Goal: Transaction & Acquisition: Purchase product/service

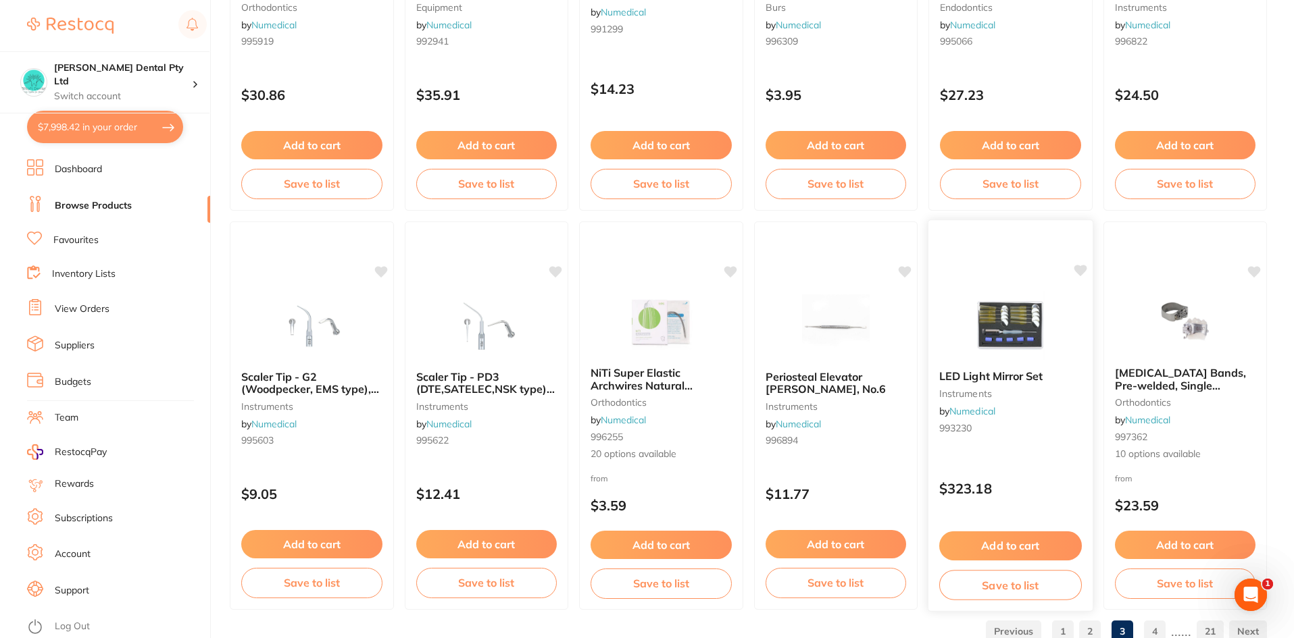
scroll to position [3205, 0]
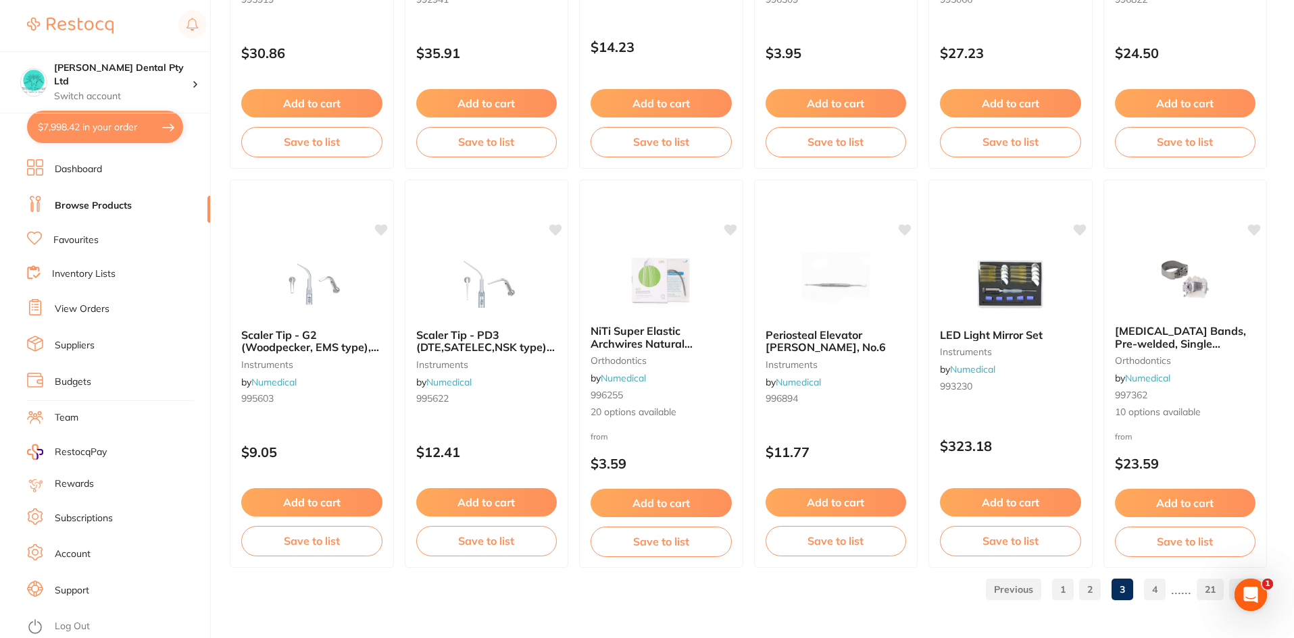
click at [1159, 592] on link "4" at bounding box center [1155, 589] width 22 height 27
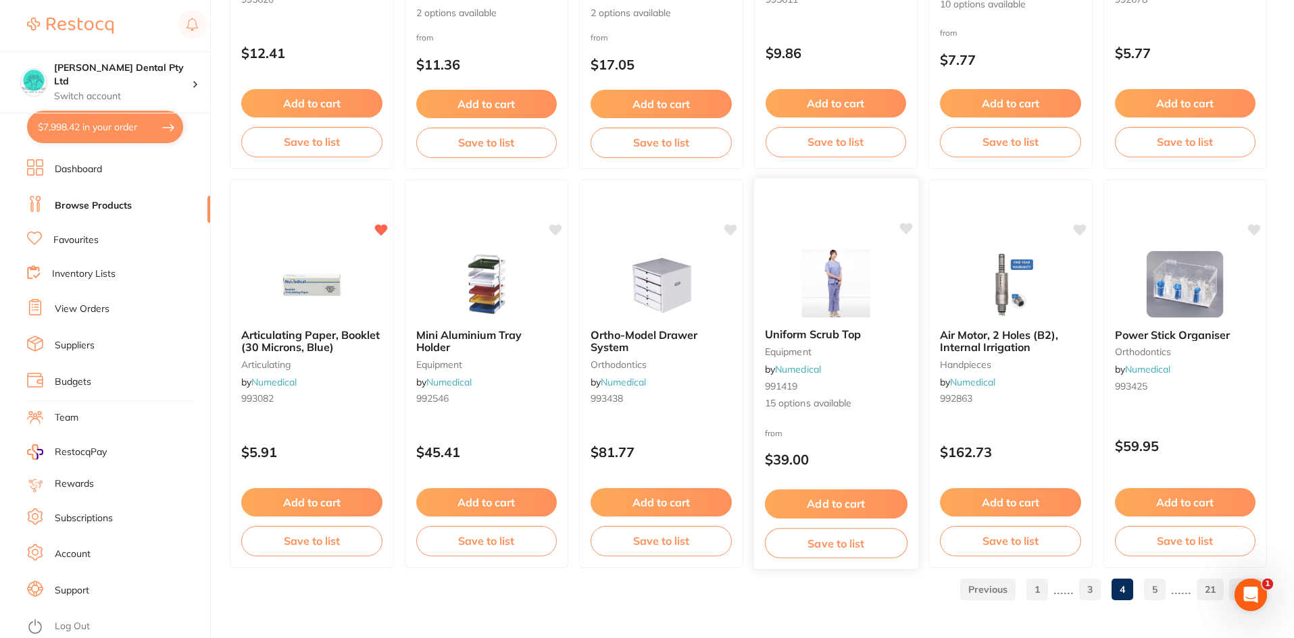
click at [859, 349] on small "equipment" at bounding box center [835, 352] width 143 height 11
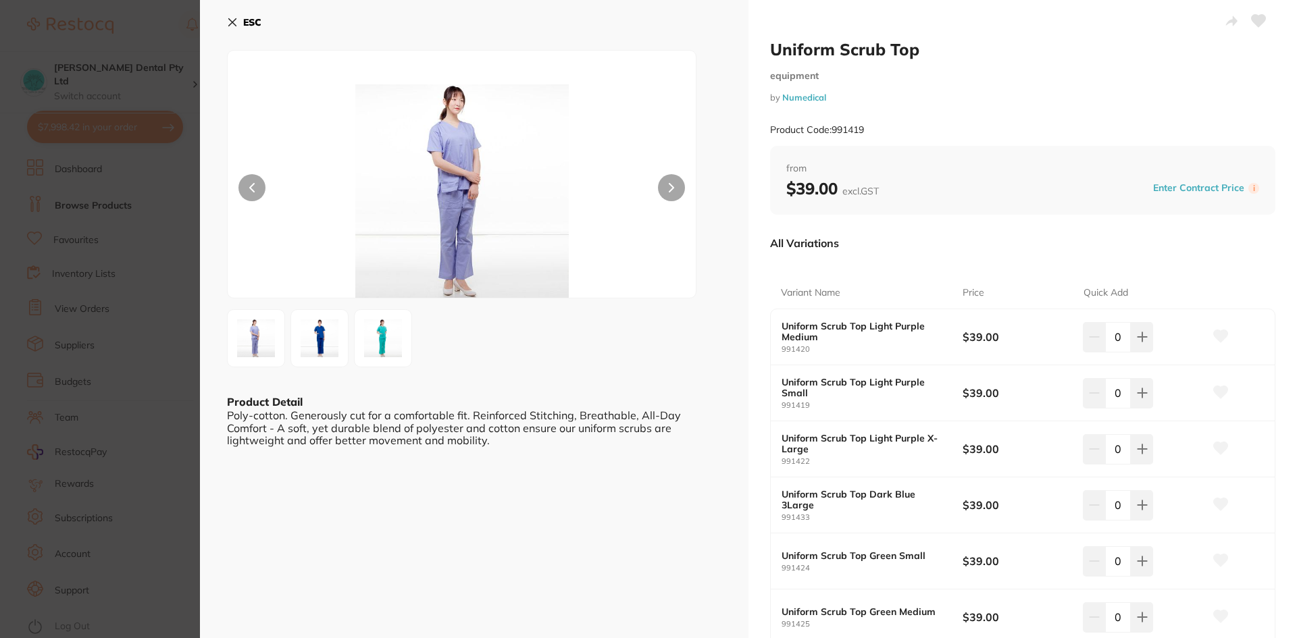
click at [324, 335] on img at bounding box center [319, 338] width 49 height 49
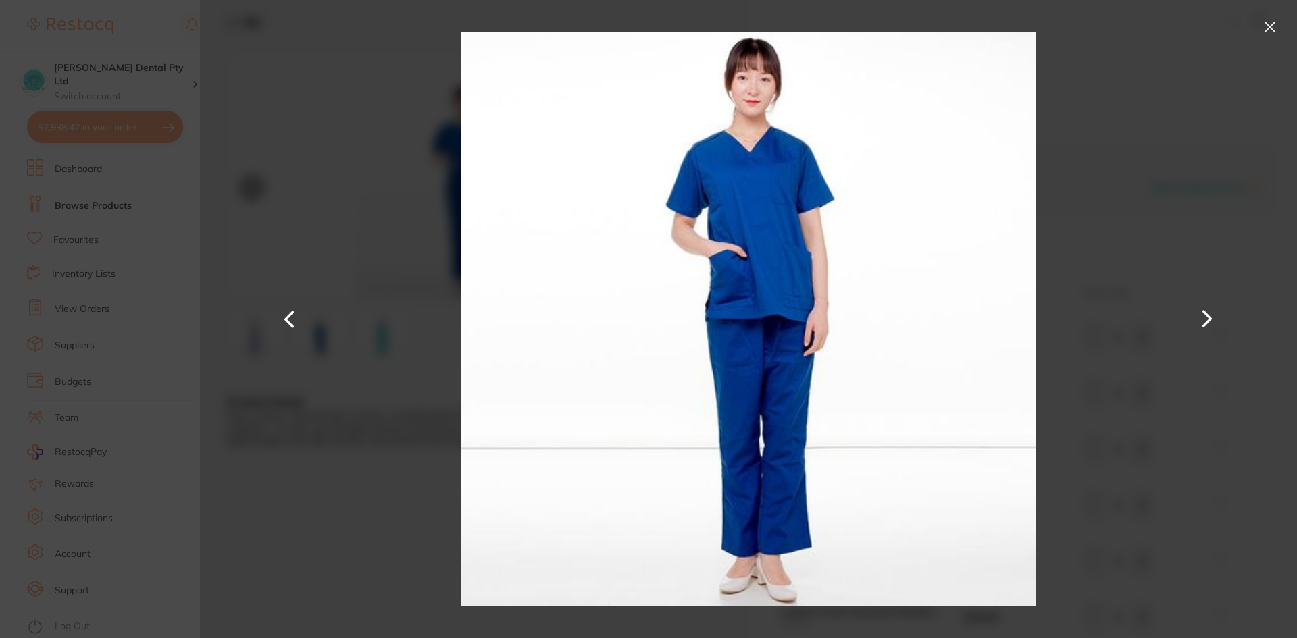
click at [1269, 23] on button at bounding box center [1270, 27] width 22 height 22
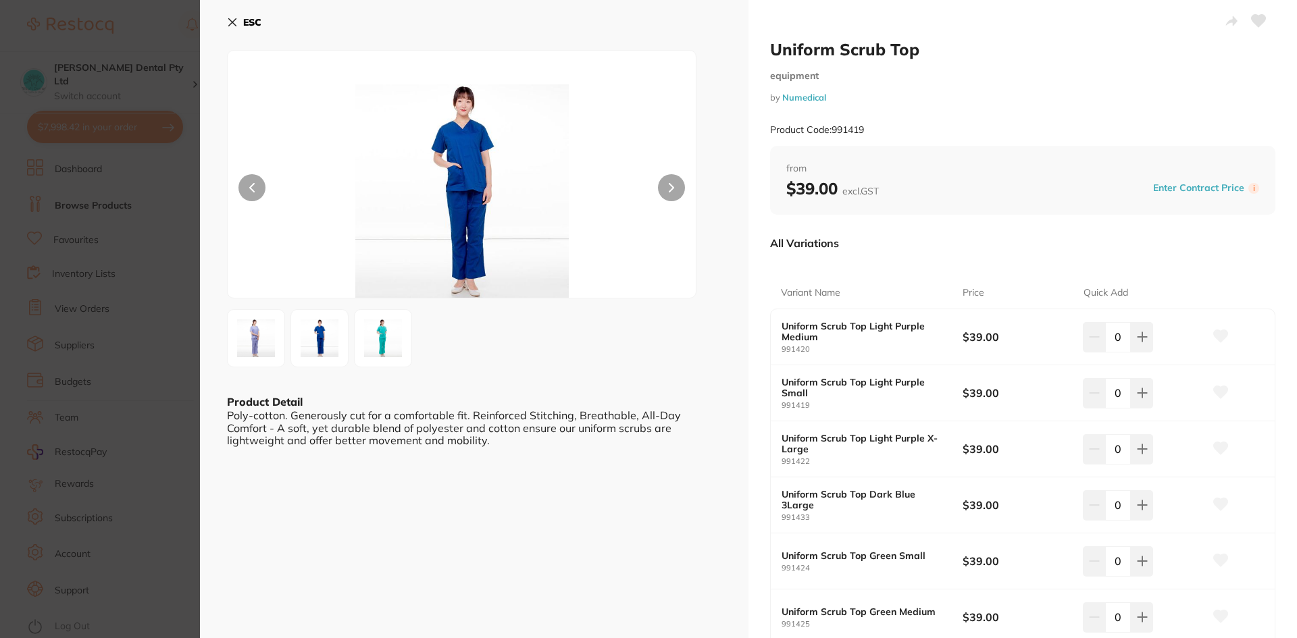
click at [223, 20] on div "ESC Product Detail Poly-cotton. Generously cut for a comfortable fit. Reinforce…" at bounding box center [474, 624] width 549 height 1248
click at [228, 21] on icon at bounding box center [232, 22] width 11 height 11
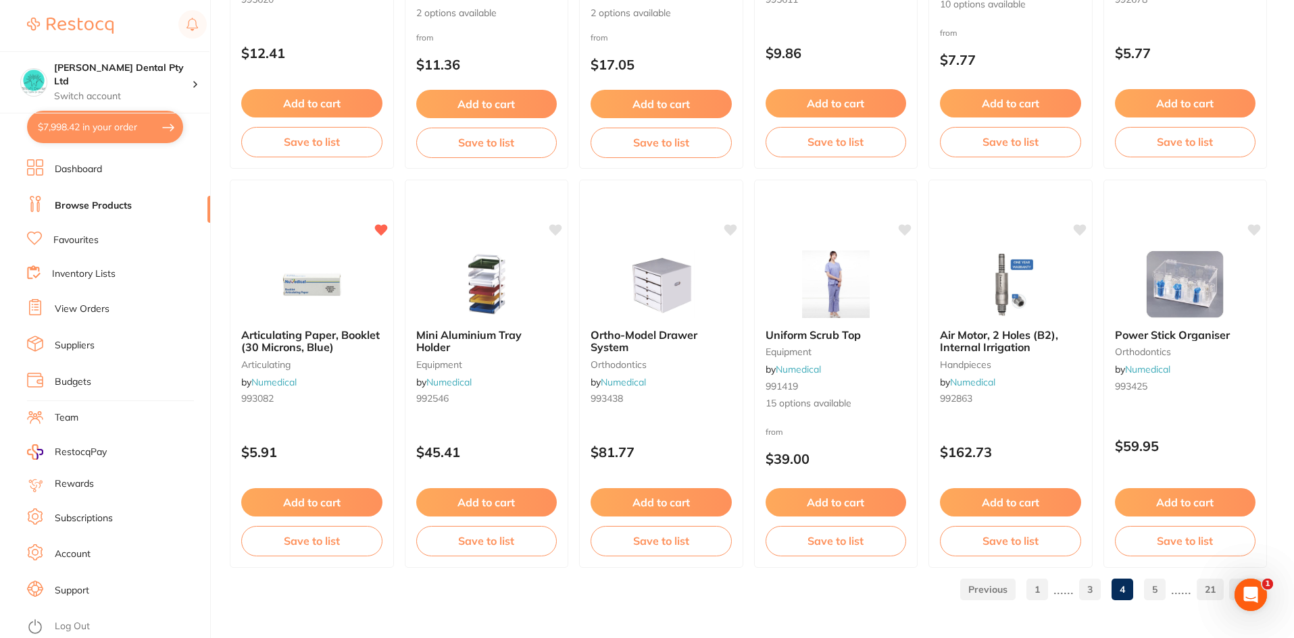
drag, startPoint x: 1160, startPoint y: 594, endPoint x: 1178, endPoint y: 600, distance: 19.0
click at [1159, 594] on link "5" at bounding box center [1155, 589] width 22 height 27
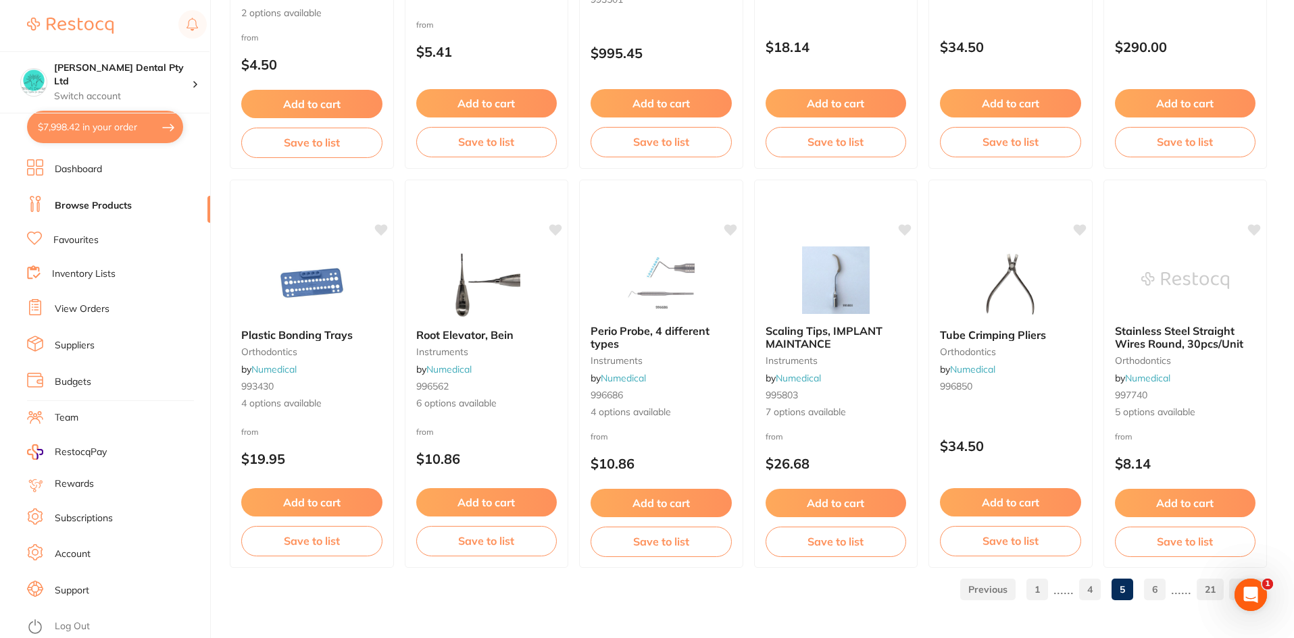
click at [1165, 590] on link "6" at bounding box center [1155, 589] width 22 height 27
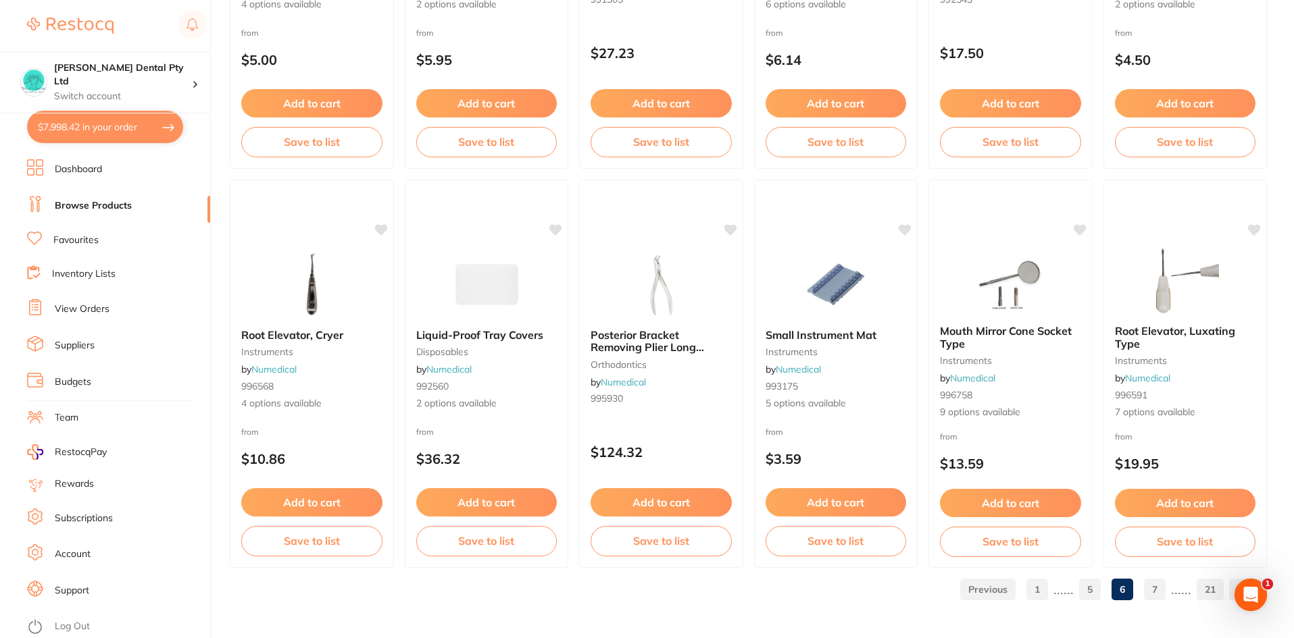
click at [1159, 596] on link "7" at bounding box center [1155, 589] width 22 height 27
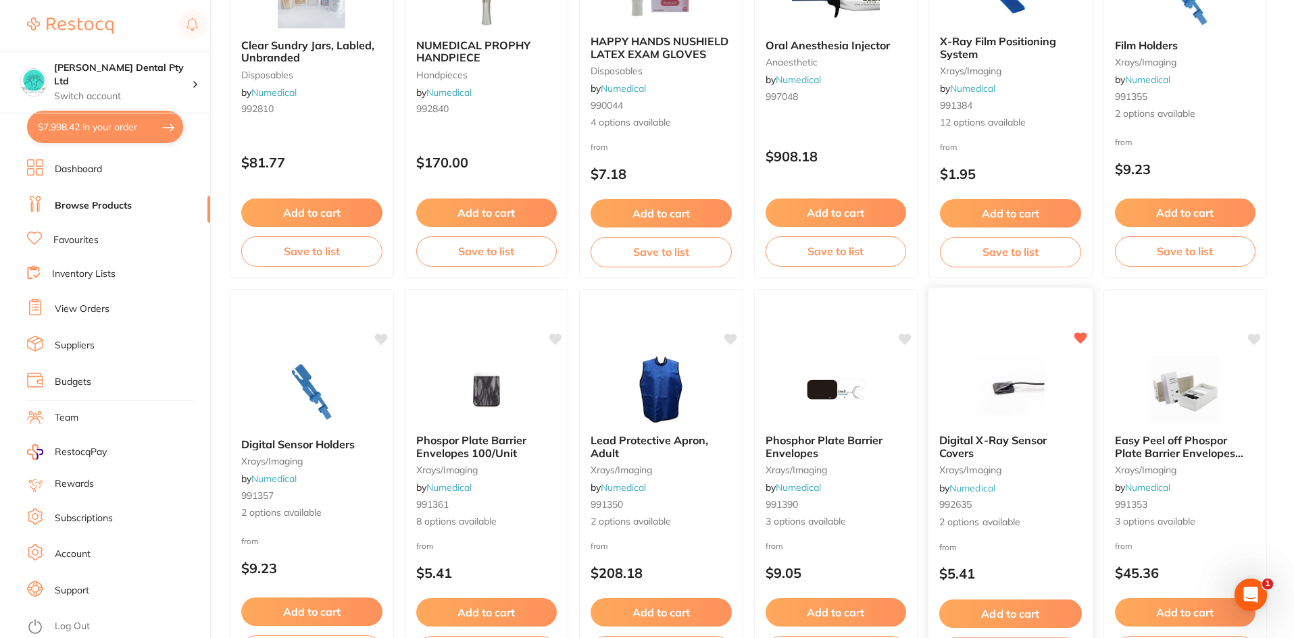
scroll to position [2567, 0]
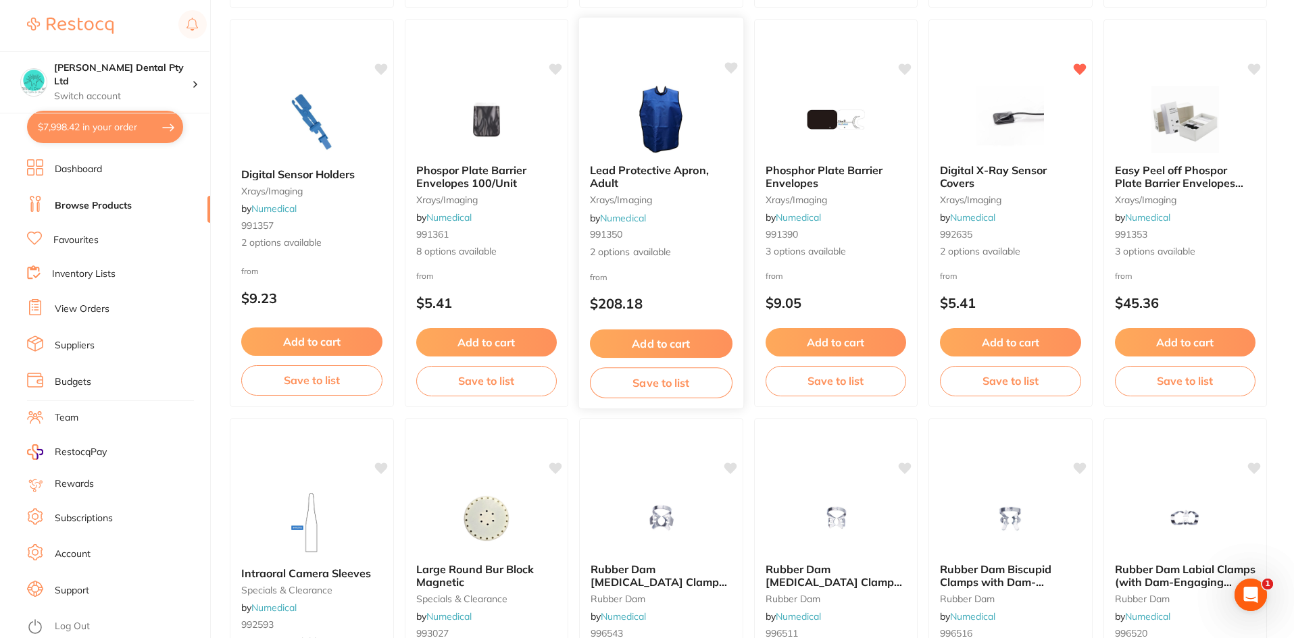
click at [632, 168] on span "Lead Protective Apron, Adult" at bounding box center [649, 176] width 119 height 26
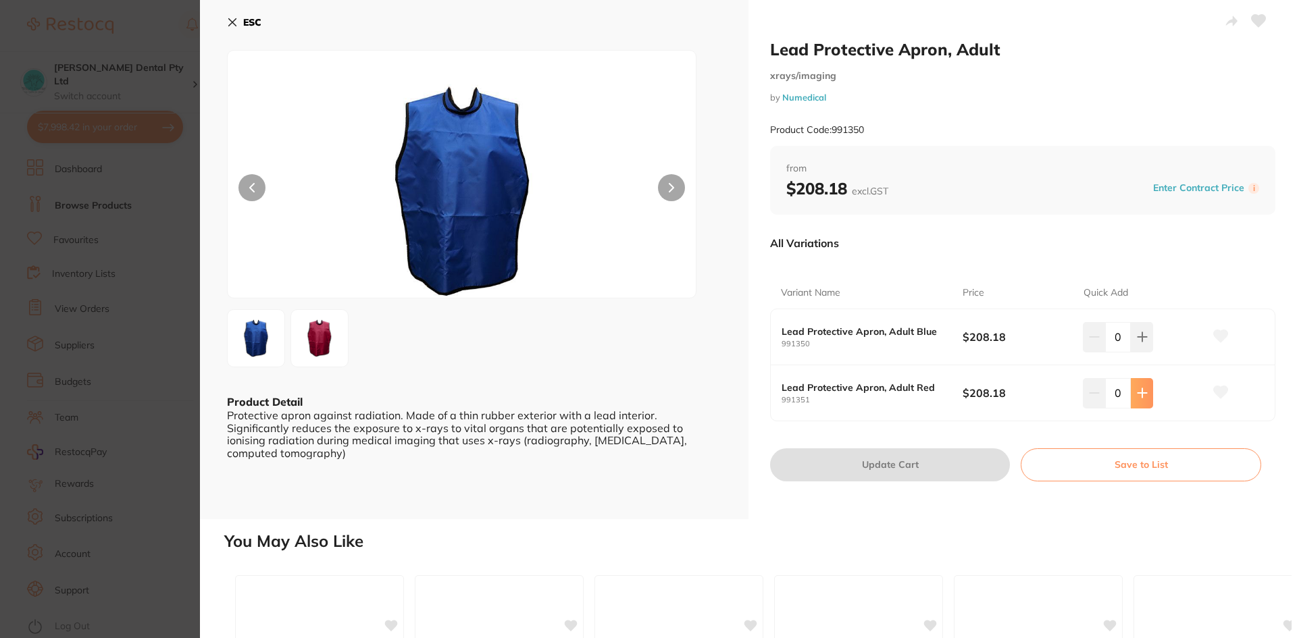
click at [1141, 403] on button at bounding box center [1142, 393] width 22 height 30
type input "1"
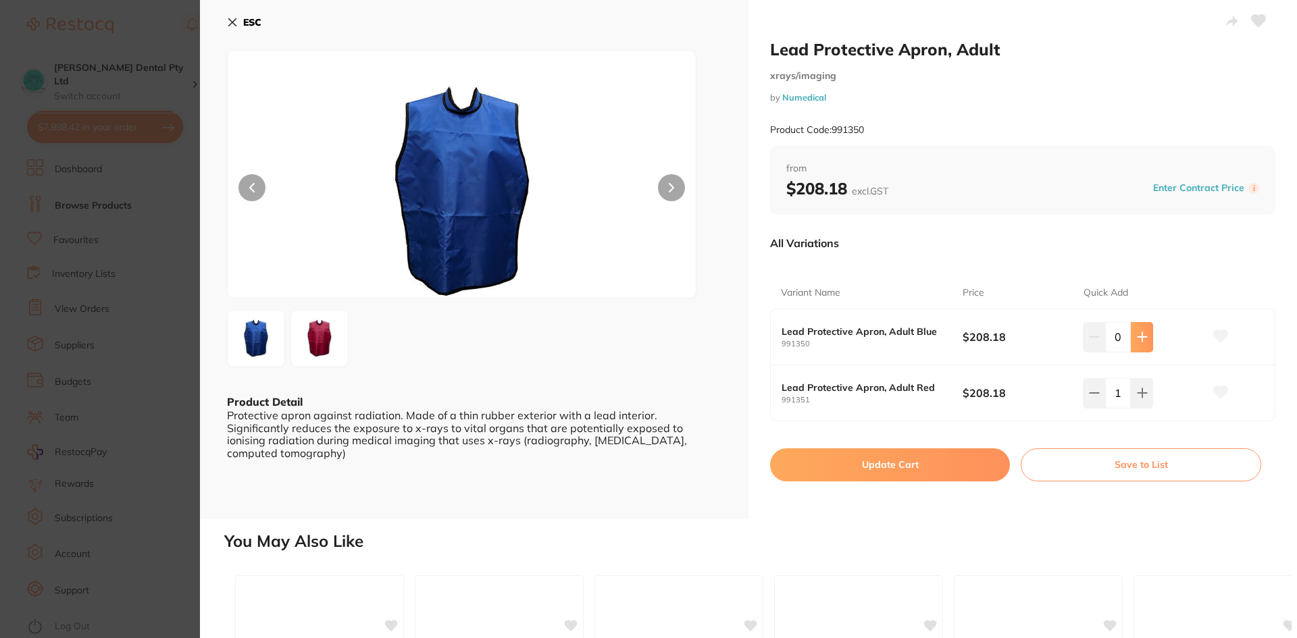
click at [1145, 345] on button at bounding box center [1142, 337] width 22 height 30
type input "1"
click at [1094, 390] on icon at bounding box center [1094, 393] width 11 height 11
type input "0"
click at [1100, 336] on button at bounding box center [1094, 337] width 22 height 30
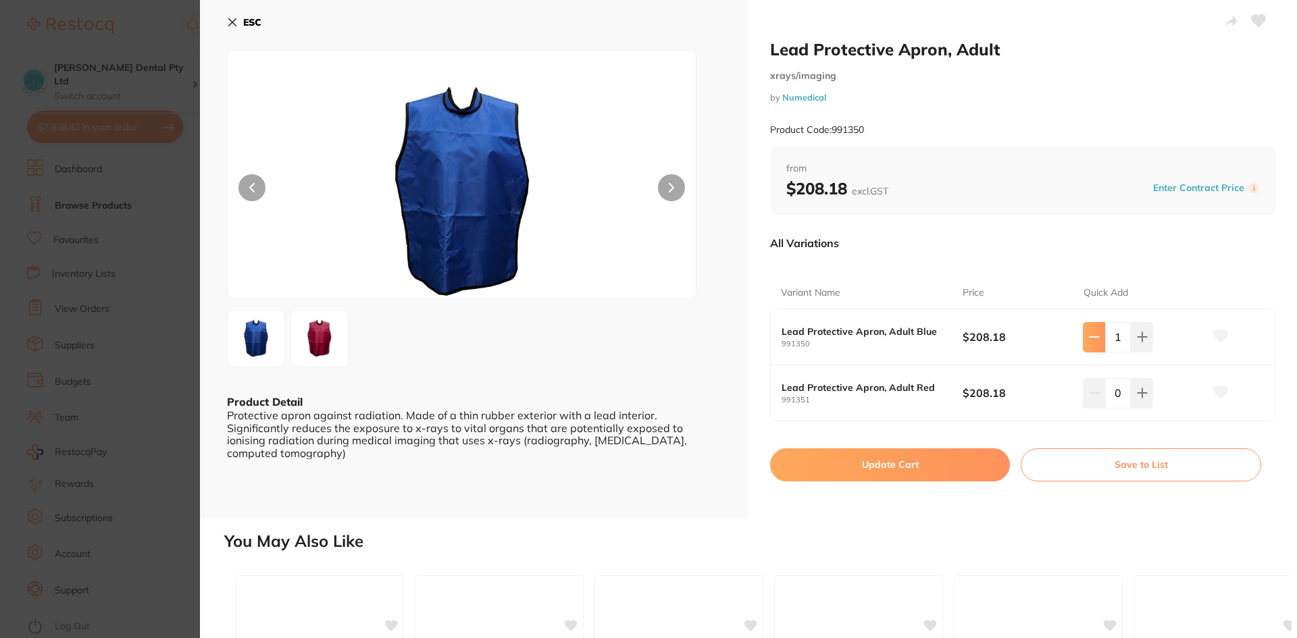
type input "0"
click at [234, 18] on icon at bounding box center [232, 22] width 11 height 11
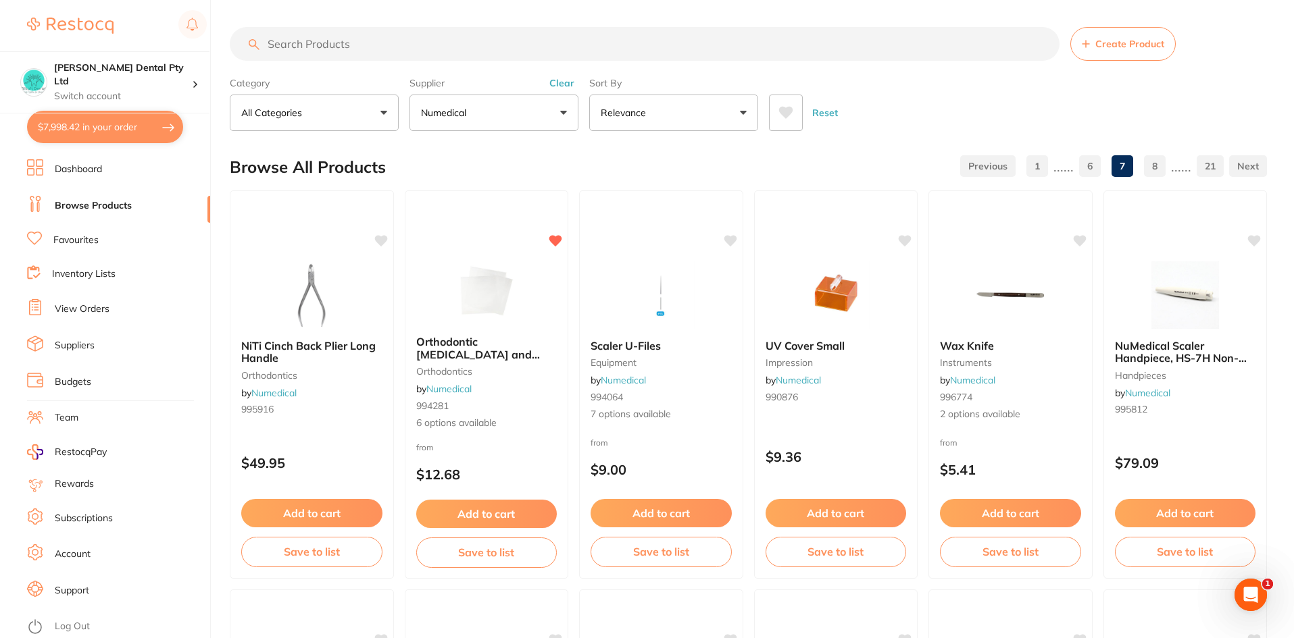
click at [317, 43] on input "search" at bounding box center [645, 44] width 830 height 34
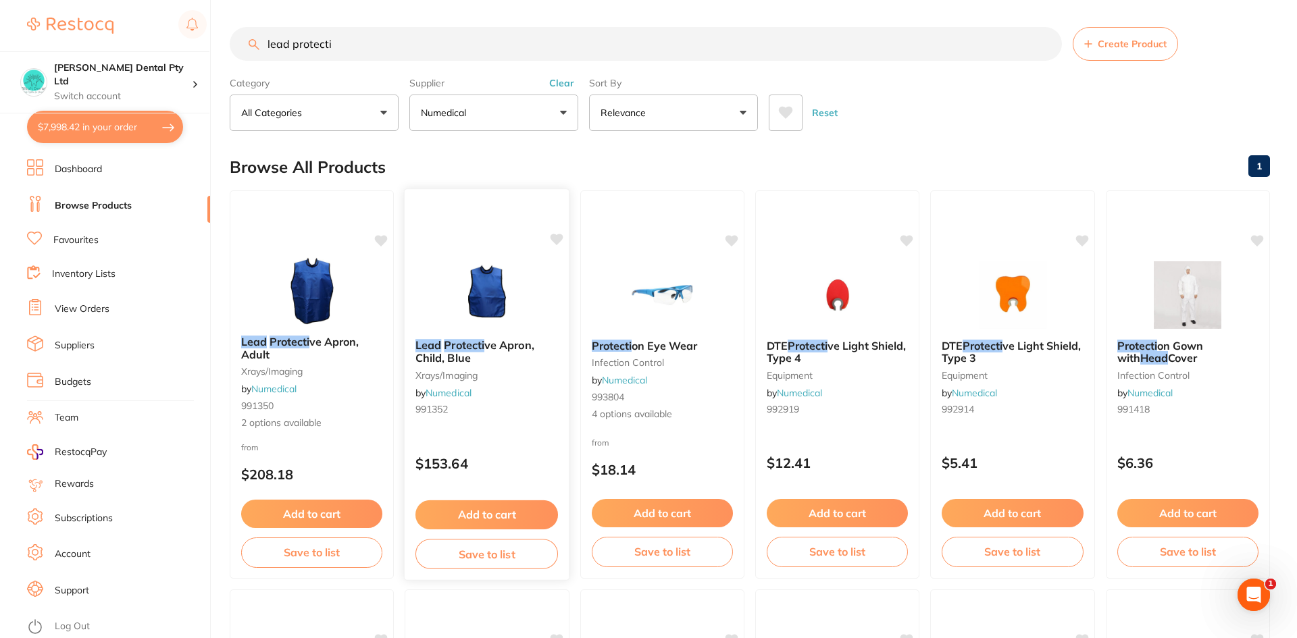
scroll to position [751, 0]
type input "lead protecti"
click at [486, 325] on img at bounding box center [486, 294] width 88 height 68
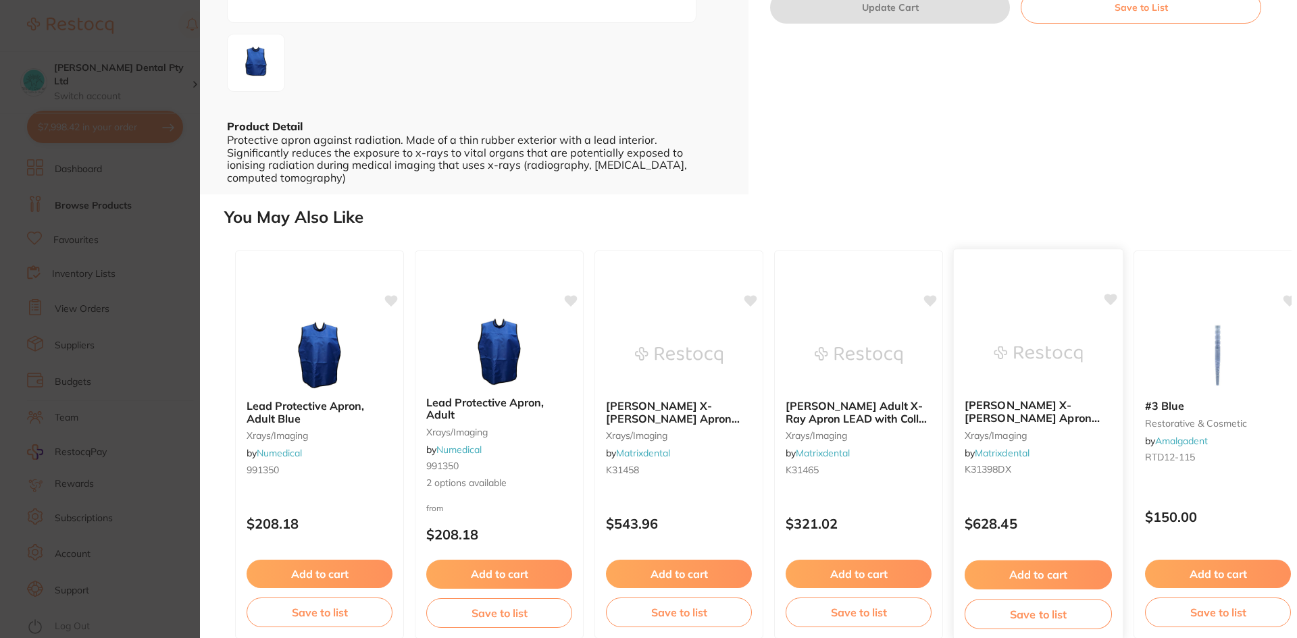
scroll to position [280, 0]
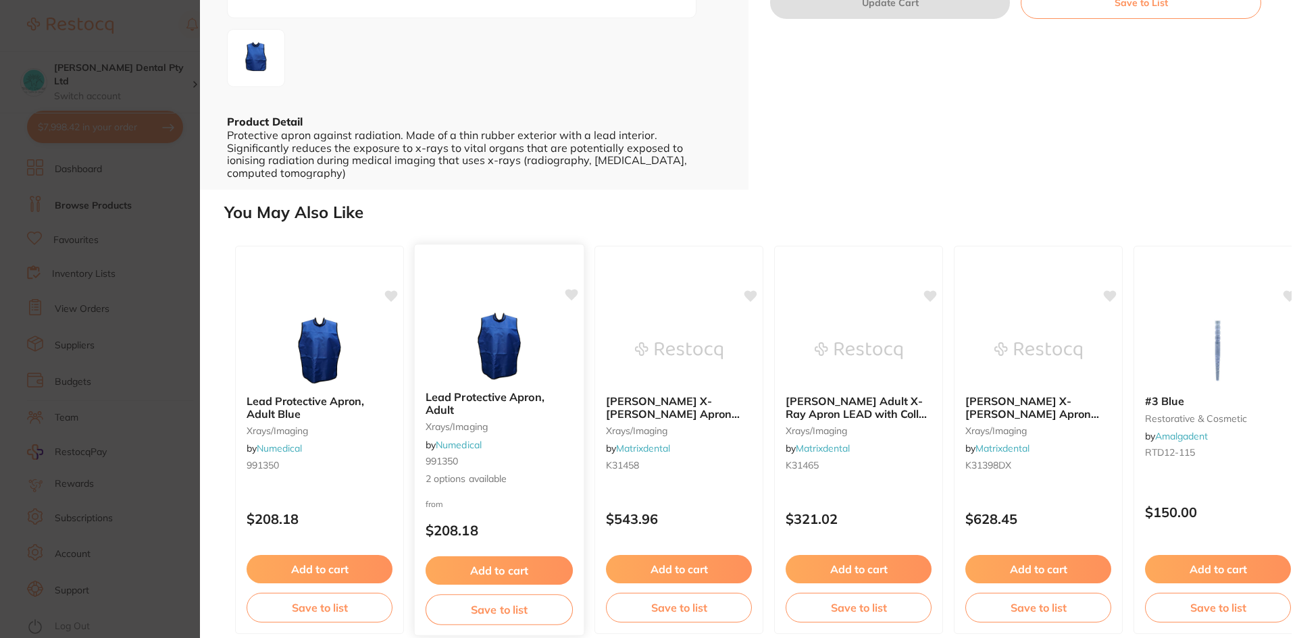
click at [469, 557] on button "Add to cart" at bounding box center [499, 571] width 147 height 29
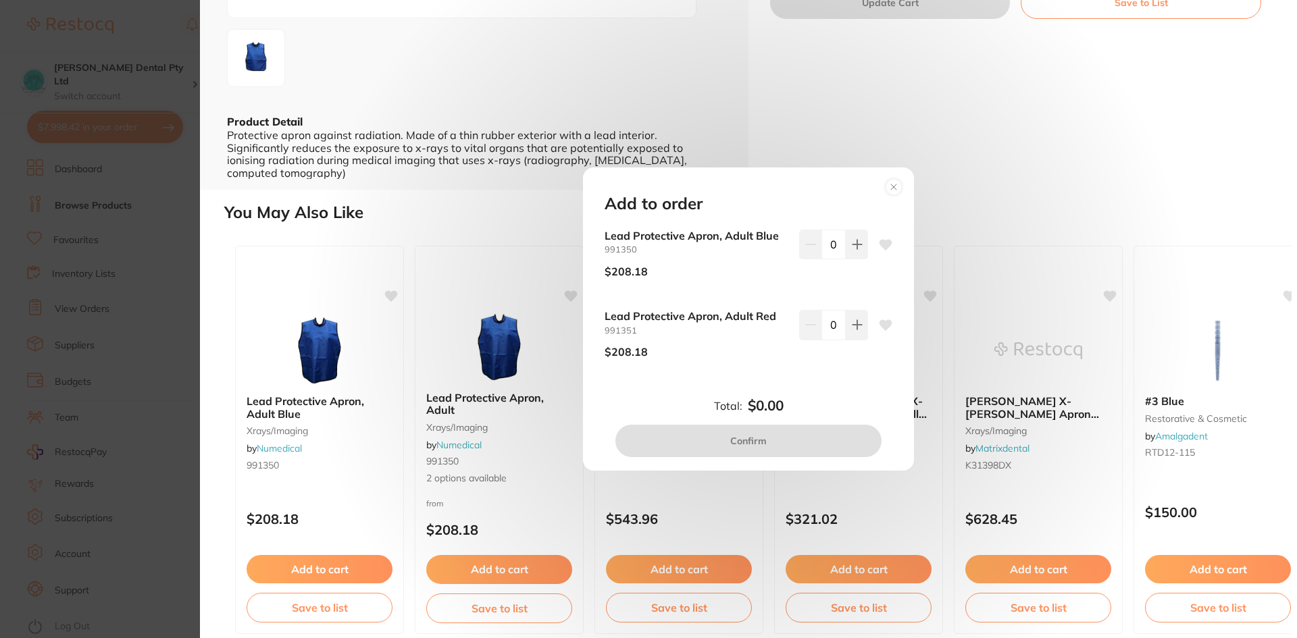
scroll to position [0, 0]
click at [258, 309] on div "Add to order Lead Protective Apron, Adult Blue 991350 $208.18 0 Lead Protective…" at bounding box center [748, 319] width 1097 height 638
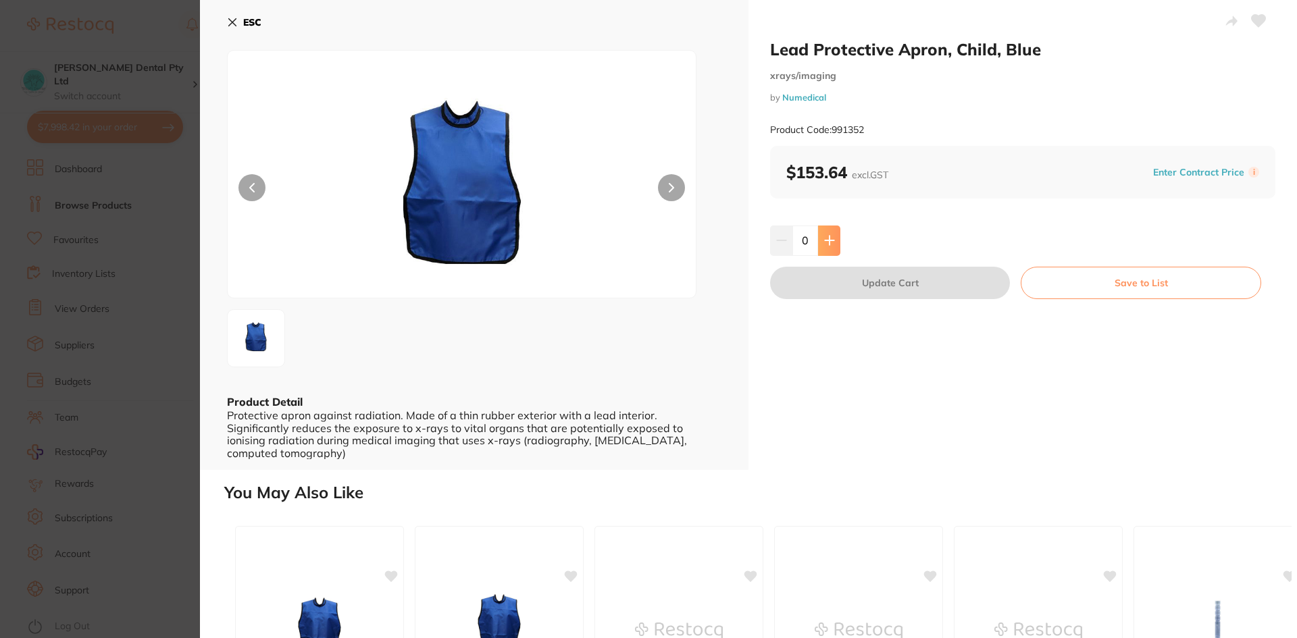
click at [825, 241] on icon at bounding box center [829, 240] width 9 height 9
type input "1"
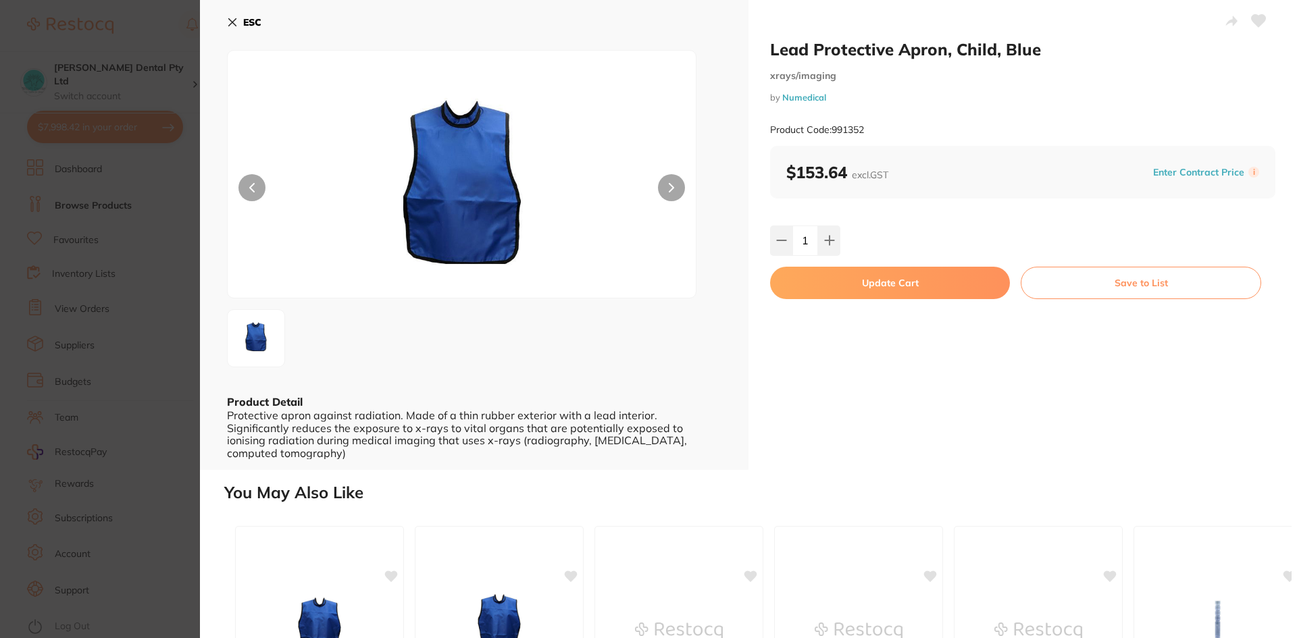
click at [828, 284] on button "Update Cart" at bounding box center [890, 283] width 240 height 32
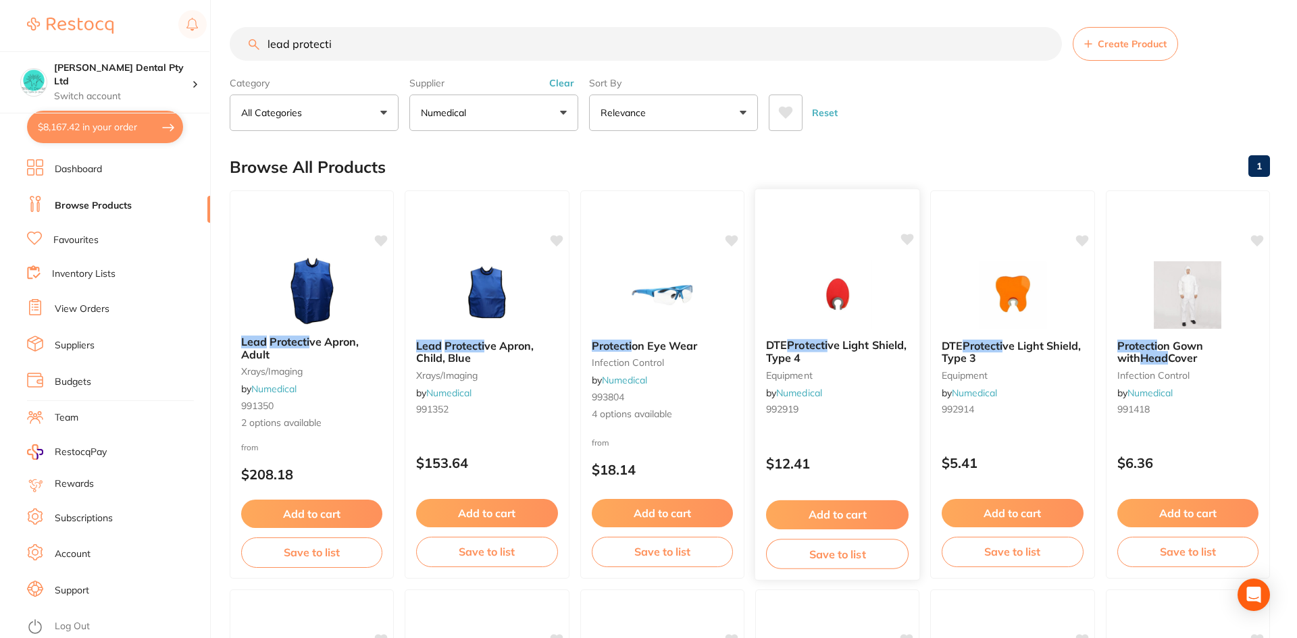
checkbox input "false"
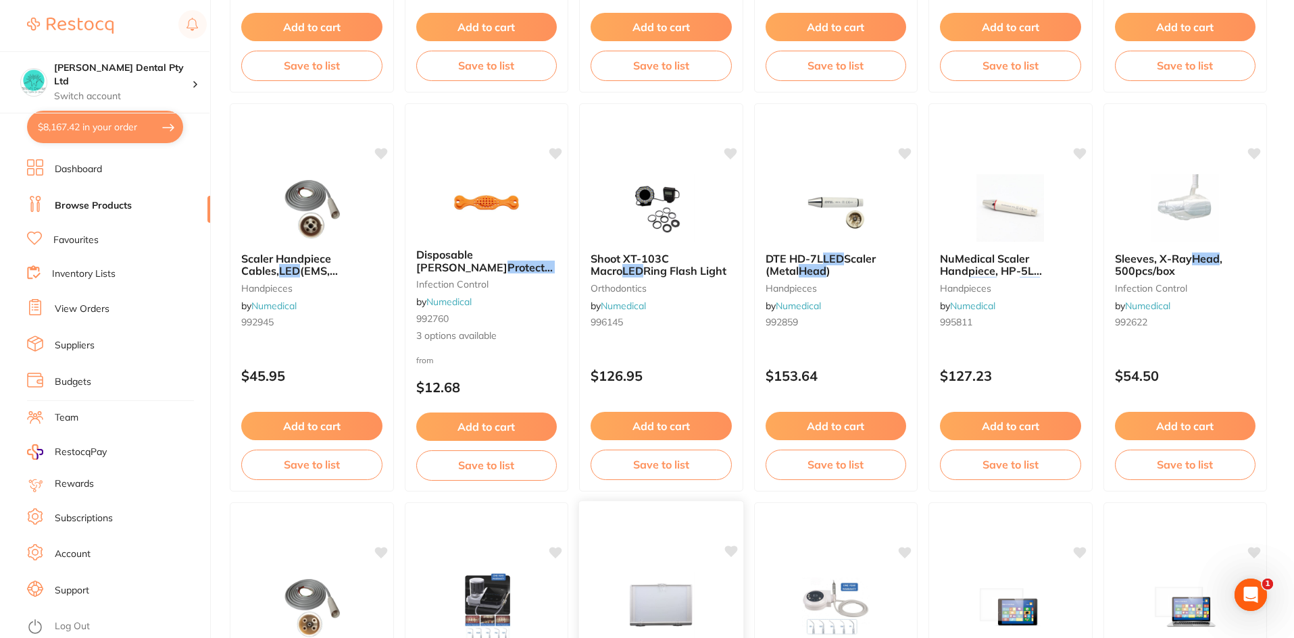
scroll to position [882, 0]
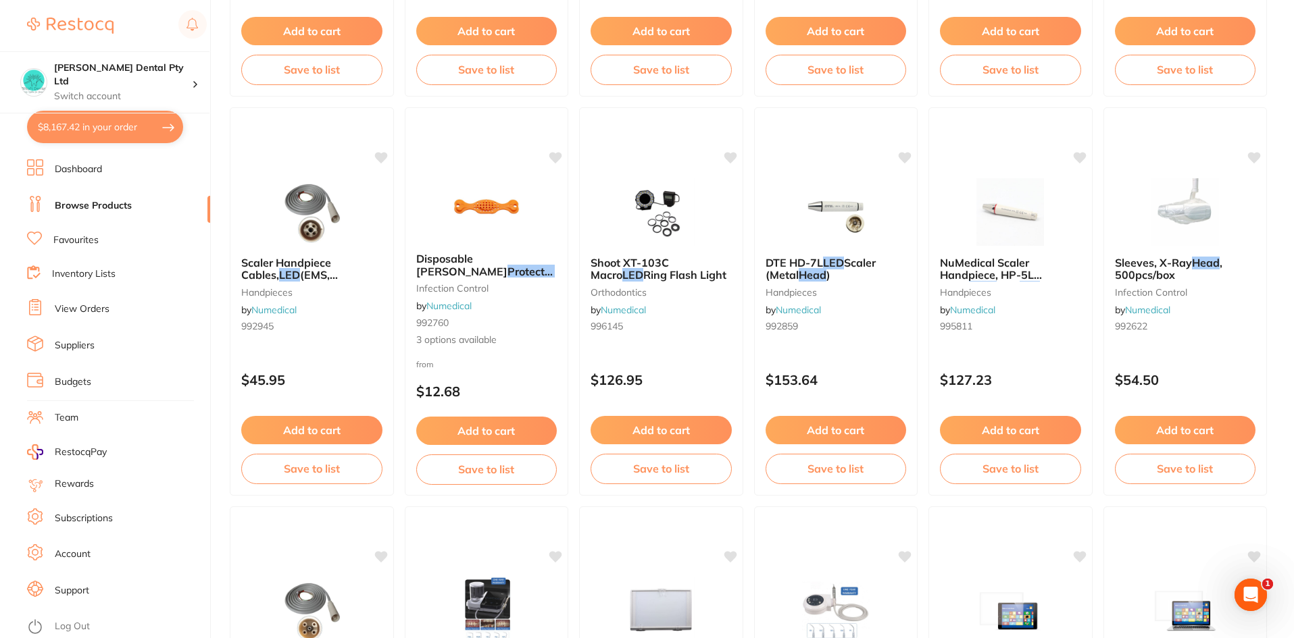
click at [299, 270] on span "(EMS, Woodpecker)" at bounding box center [289, 281] width 97 height 26
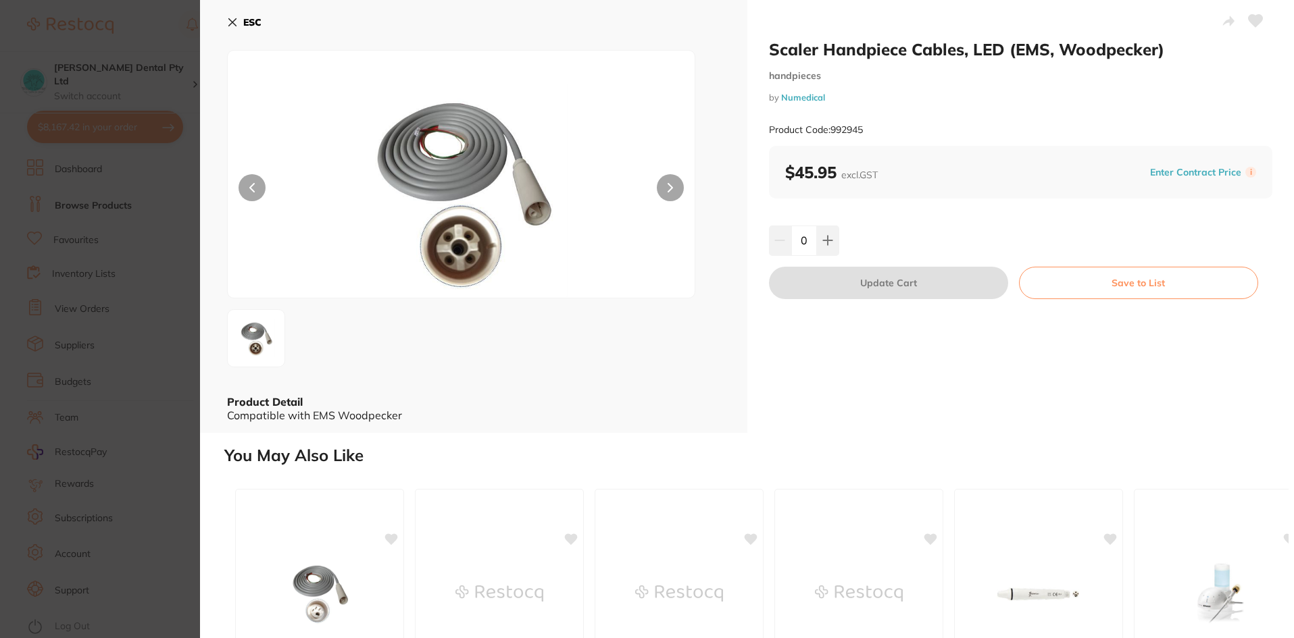
click at [230, 16] on button "ESC" at bounding box center [244, 22] width 34 height 23
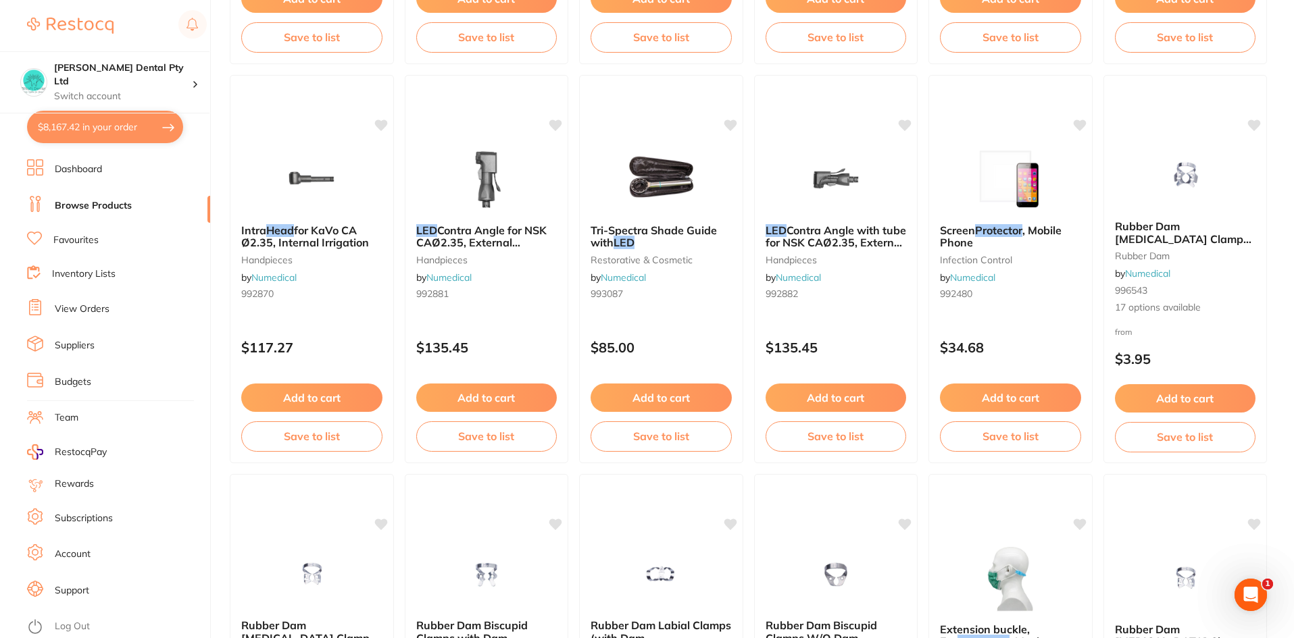
scroll to position [1962, 0]
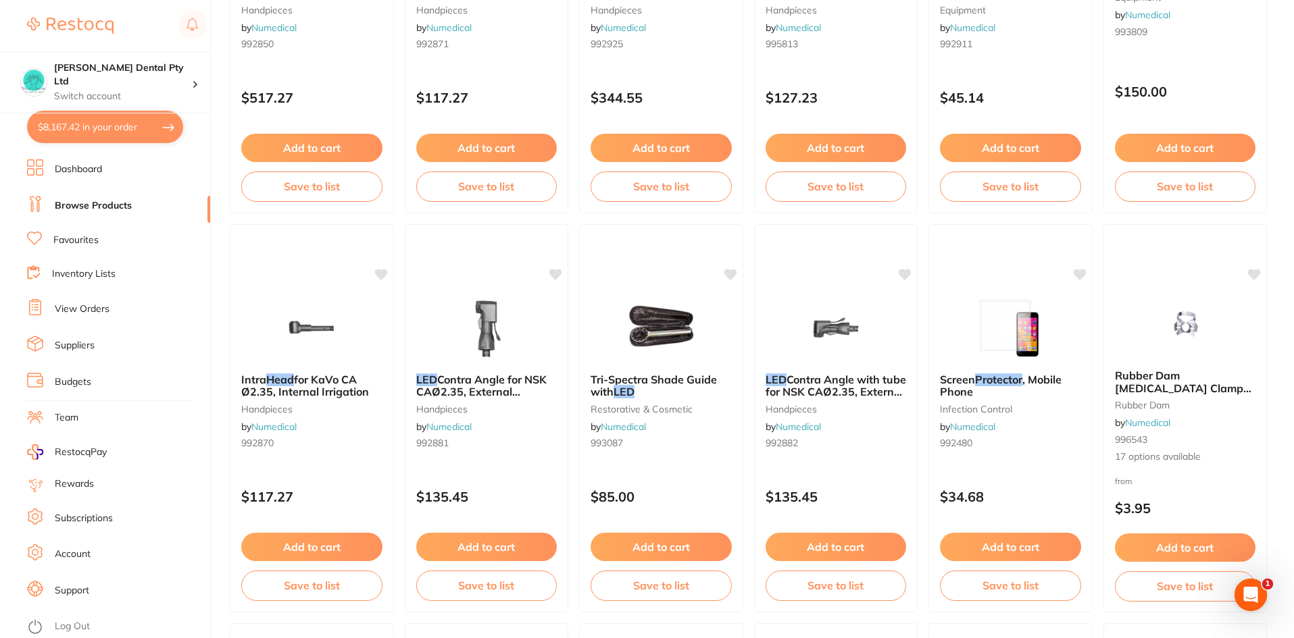
click at [104, 131] on button "$8,167.42 in your order" at bounding box center [105, 127] width 156 height 32
checkbox input "true"
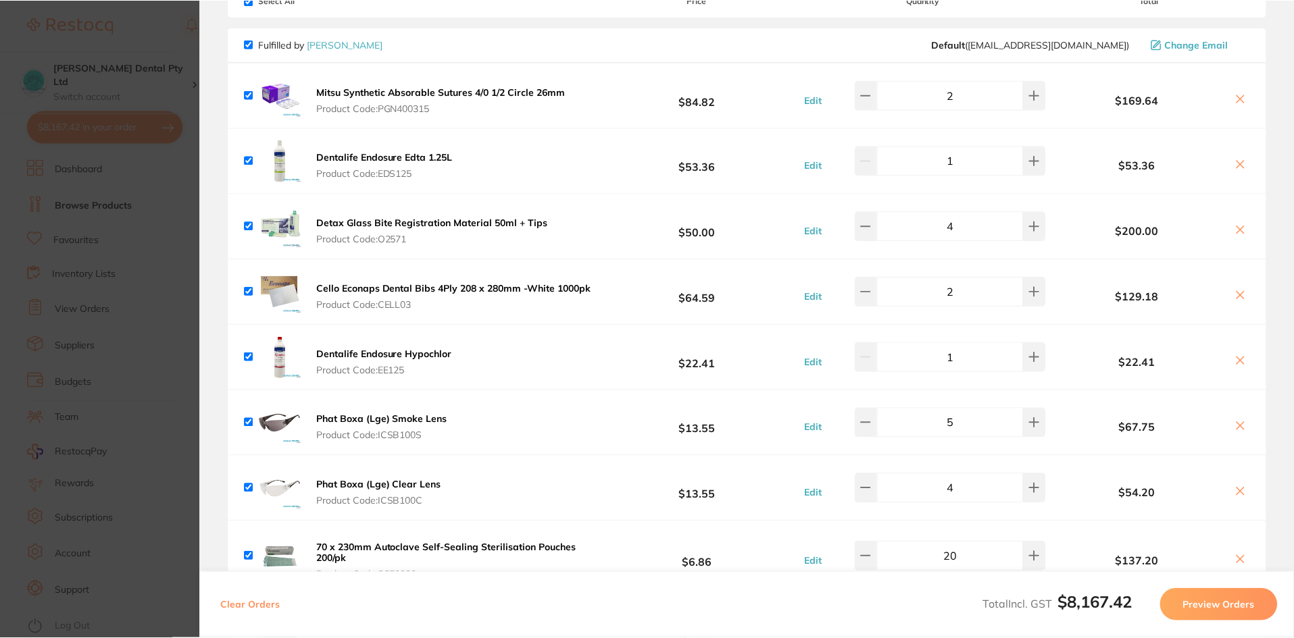
scroll to position [0, 0]
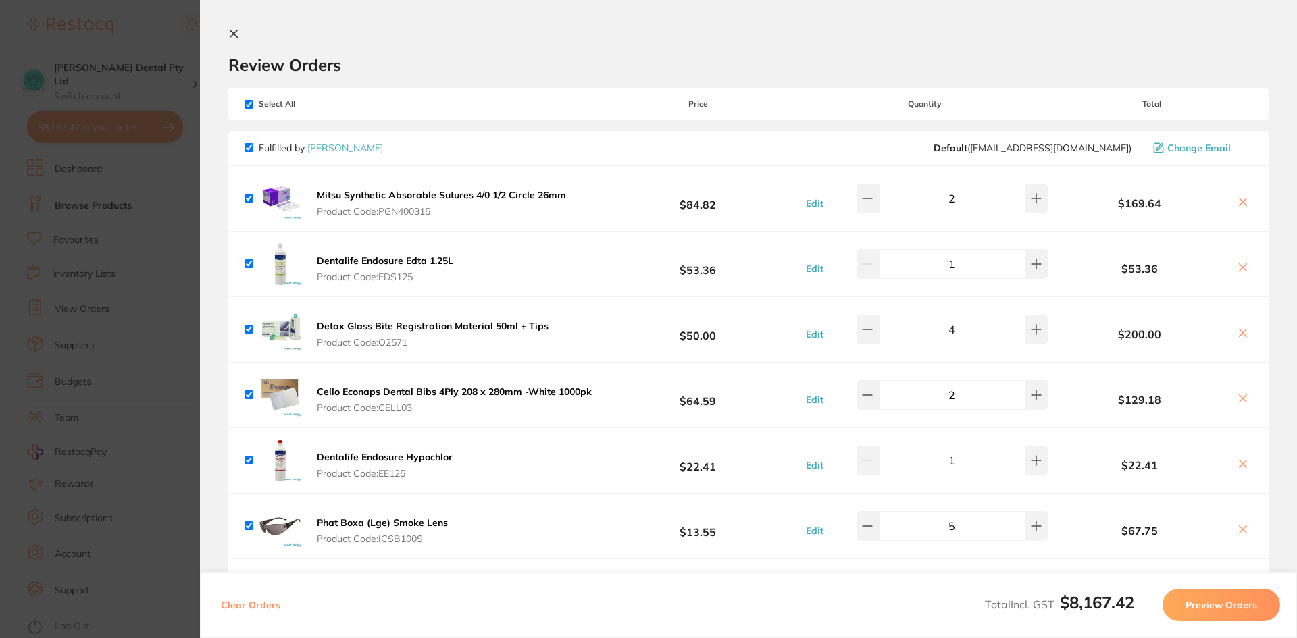
click at [235, 32] on icon at bounding box center [233, 33] width 7 height 7
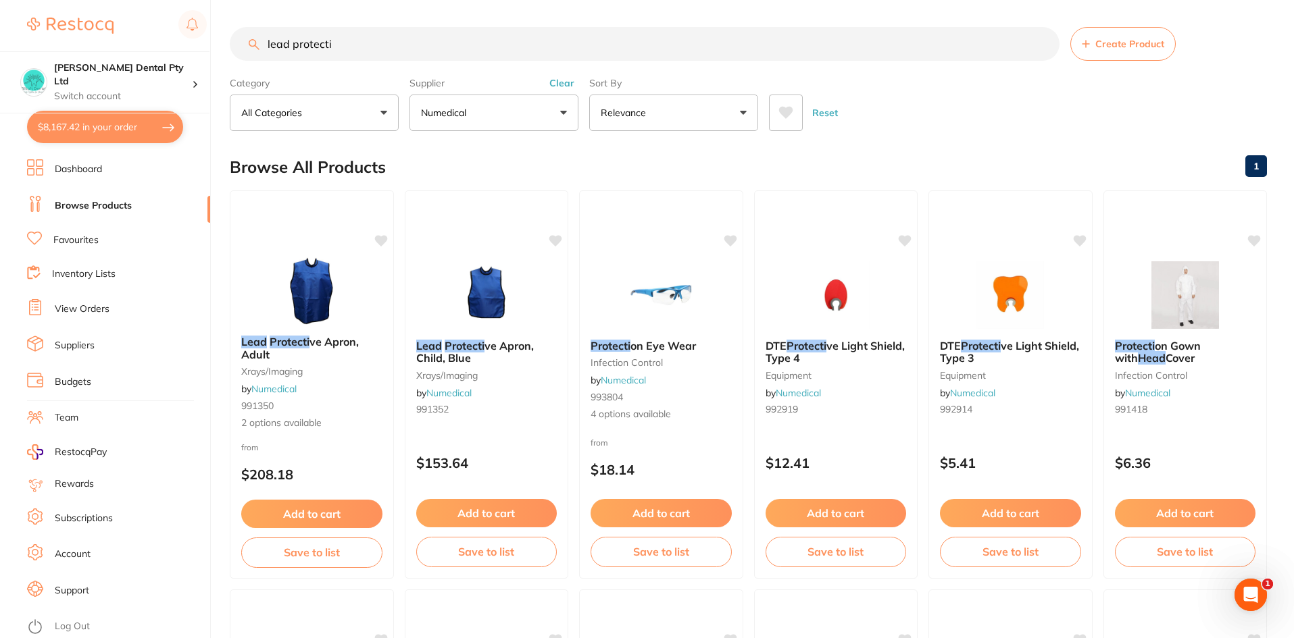
click at [72, 203] on link "Browse Products" at bounding box center [93, 206] width 77 height 14
click at [112, 212] on link "Browse Products" at bounding box center [93, 206] width 77 height 14
click at [109, 209] on link "Browse Products" at bounding box center [93, 206] width 77 height 14
click at [93, 127] on button "$8,167.42 in your order" at bounding box center [105, 127] width 156 height 32
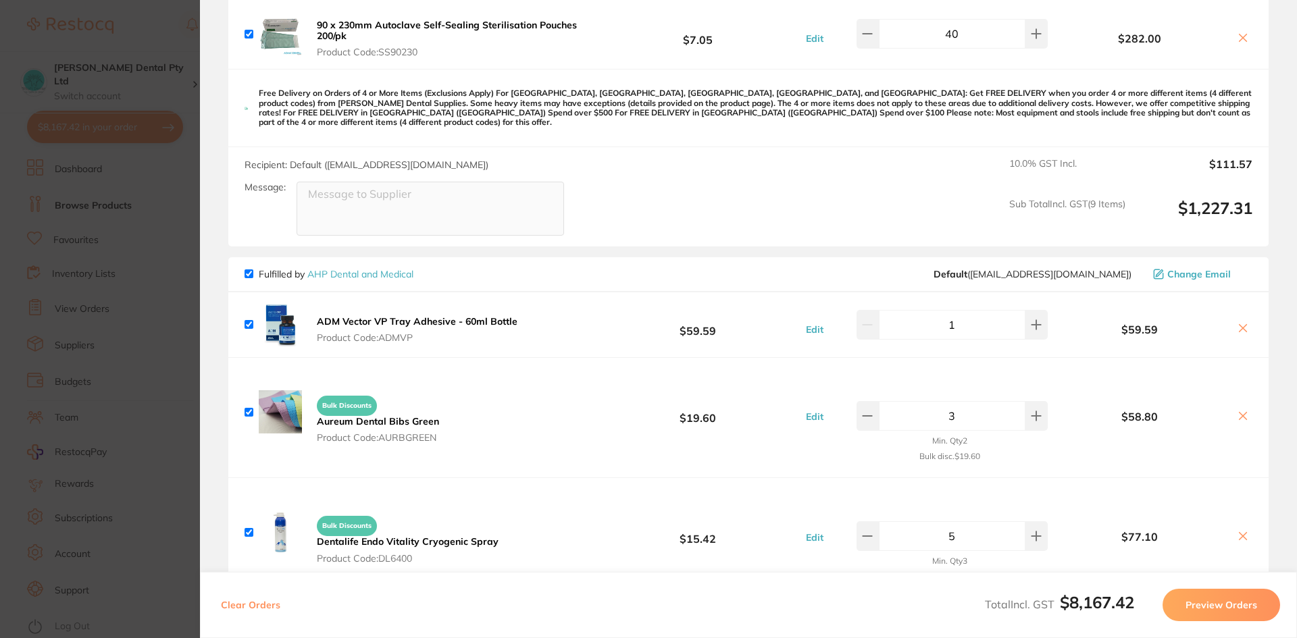
scroll to position [878, 0]
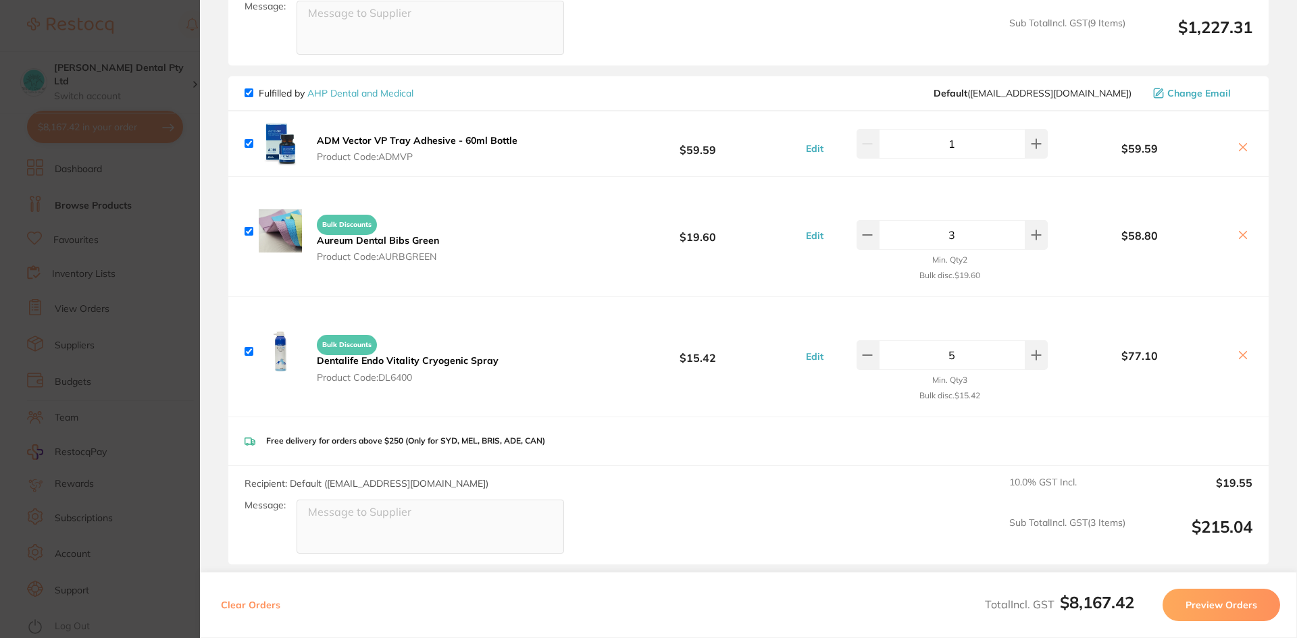
click at [154, 272] on section "Update RRP Set your pre negotiated price for this item. Item Agreed RRP (excl. …" at bounding box center [648, 319] width 1297 height 638
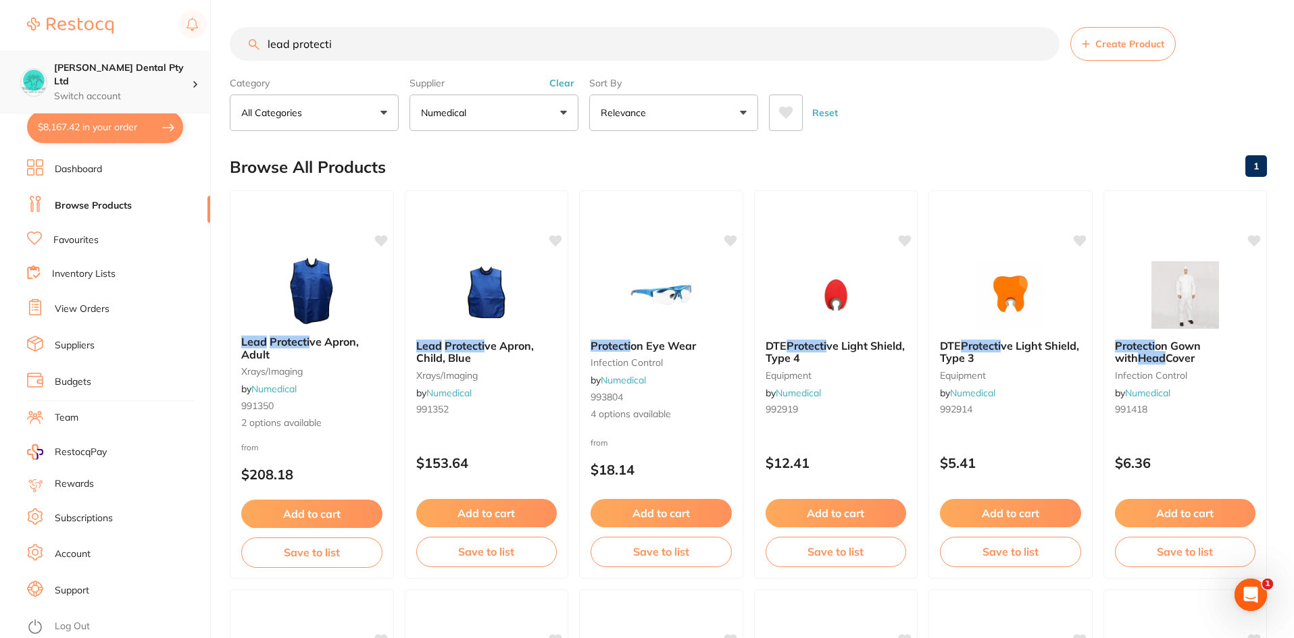
scroll to position [1, 0]
drag, startPoint x: 345, startPoint y: 34, endPoint x: 0, endPoint y: 72, distance: 347.3
click at [0, 72] on div "$8,167.42 [PERSON_NAME] Dental Pty Ltd Switch account [PERSON_NAME] Dental Pty …" at bounding box center [647, 319] width 1294 height 638
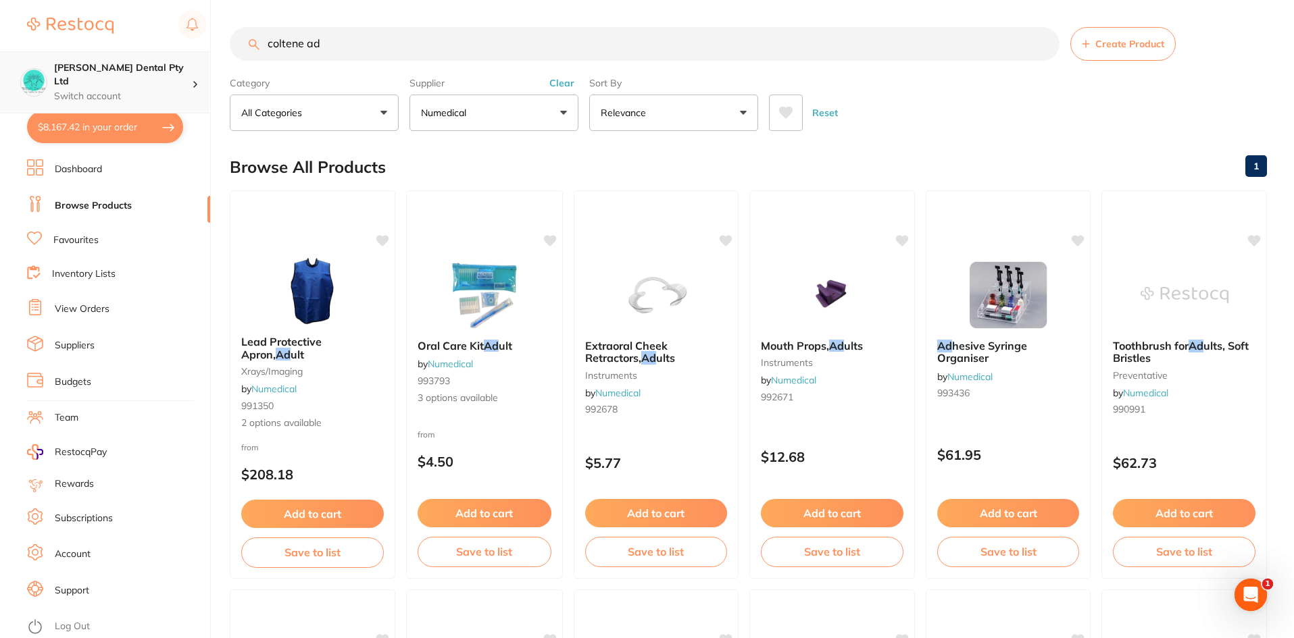
scroll to position [0, 0]
type input "coltene ad"
click at [561, 78] on button "Clear" at bounding box center [561, 83] width 33 height 12
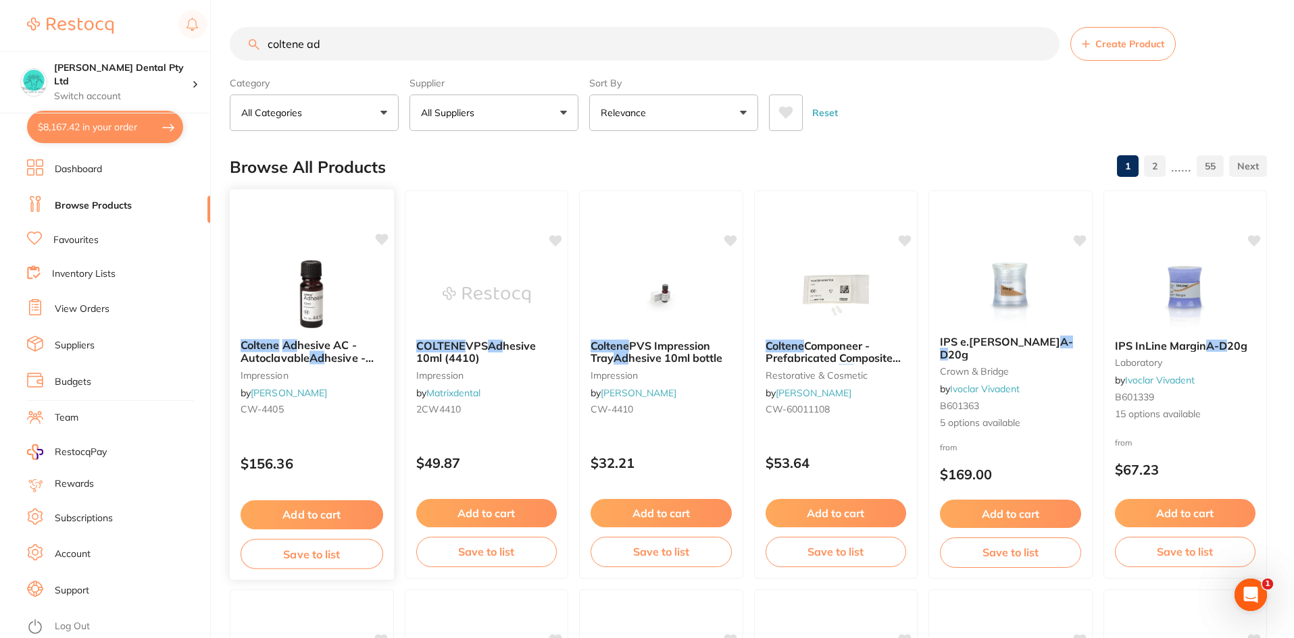
click at [314, 363] on em "Ad" at bounding box center [316, 358] width 15 height 14
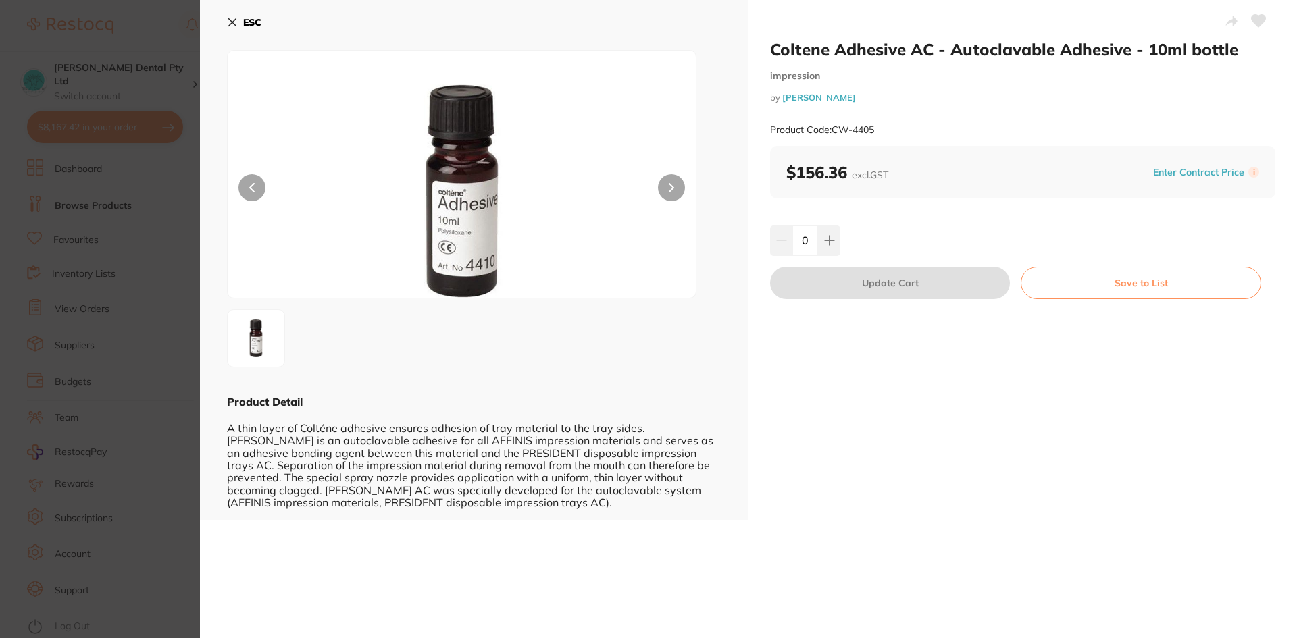
click at [255, 28] on b "ESC" at bounding box center [252, 22] width 18 height 12
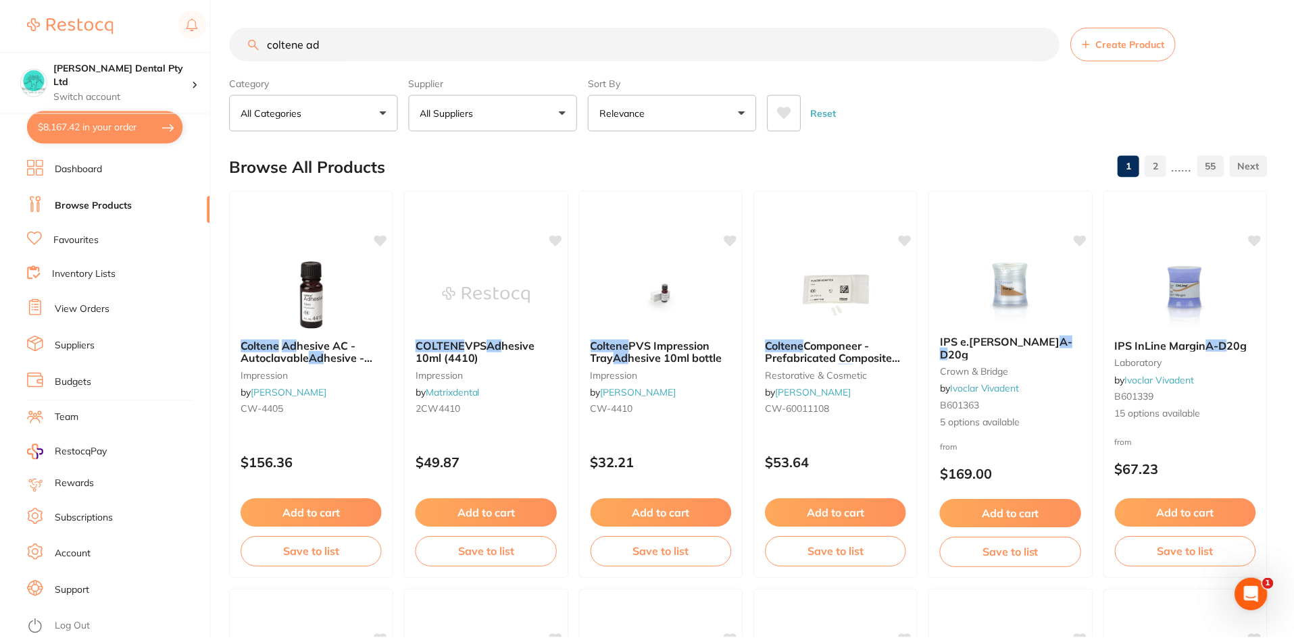
scroll to position [1, 0]
click at [459, 359] on span "hesive 10ml (4410)" at bounding box center [475, 351] width 121 height 26
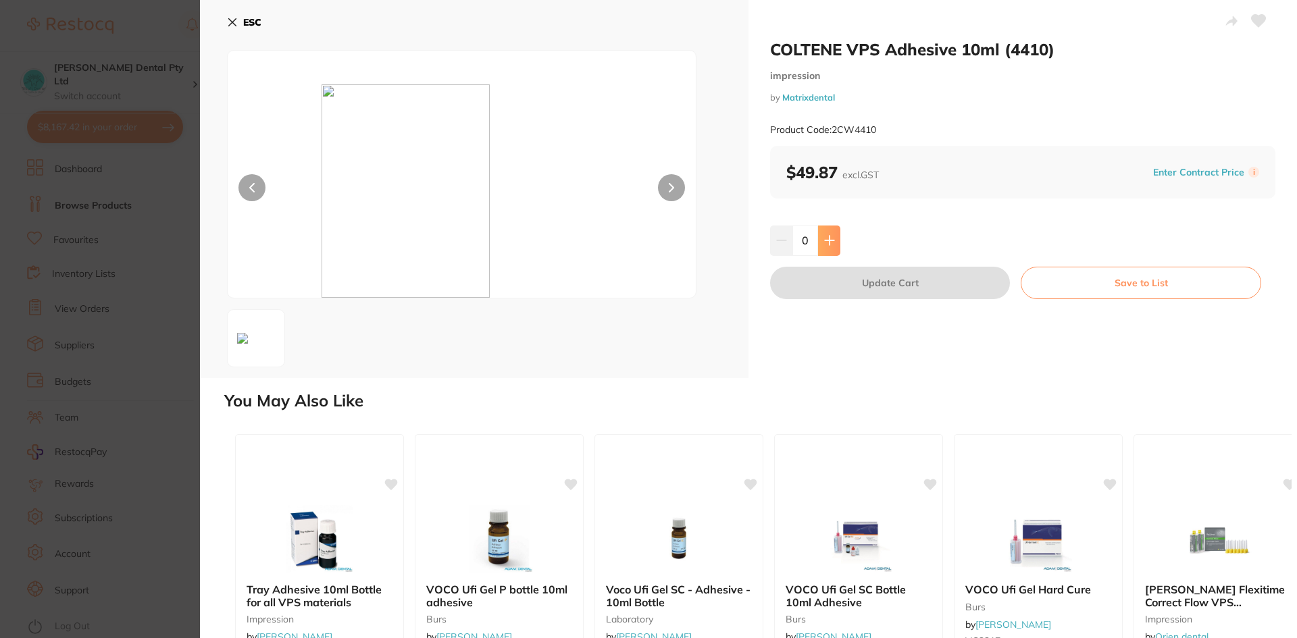
click at [825, 244] on icon at bounding box center [829, 240] width 11 height 11
type input "1"
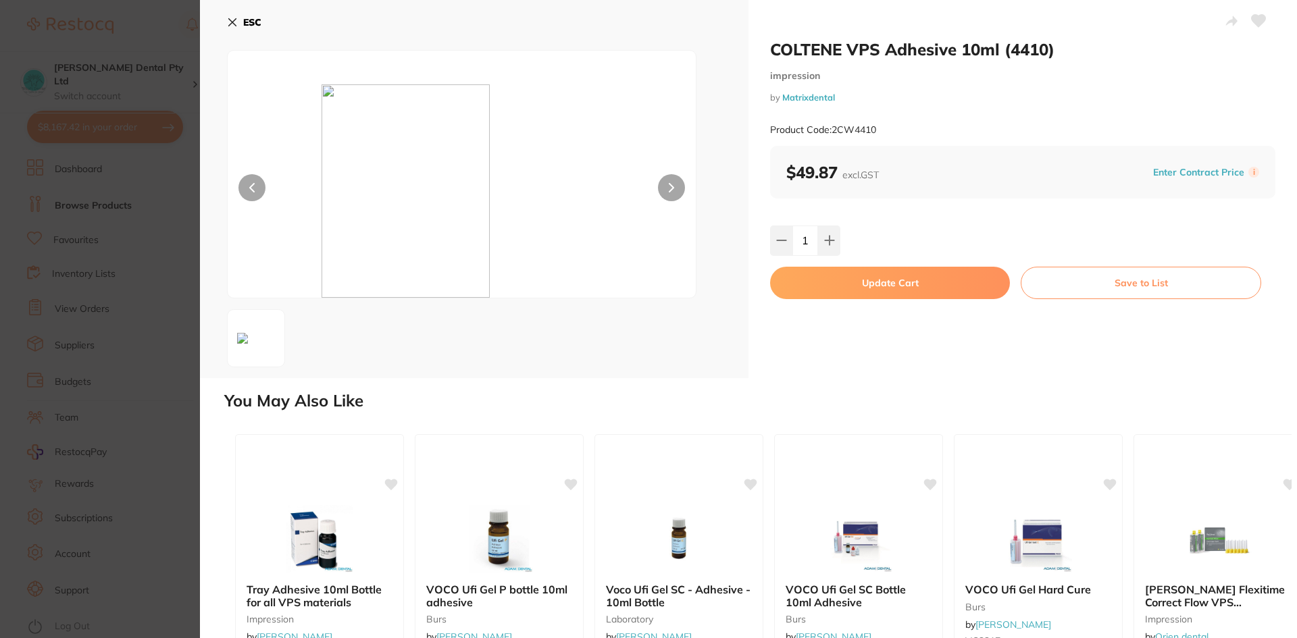
click at [837, 278] on button "Update Cart" at bounding box center [890, 283] width 240 height 32
checkbox input "false"
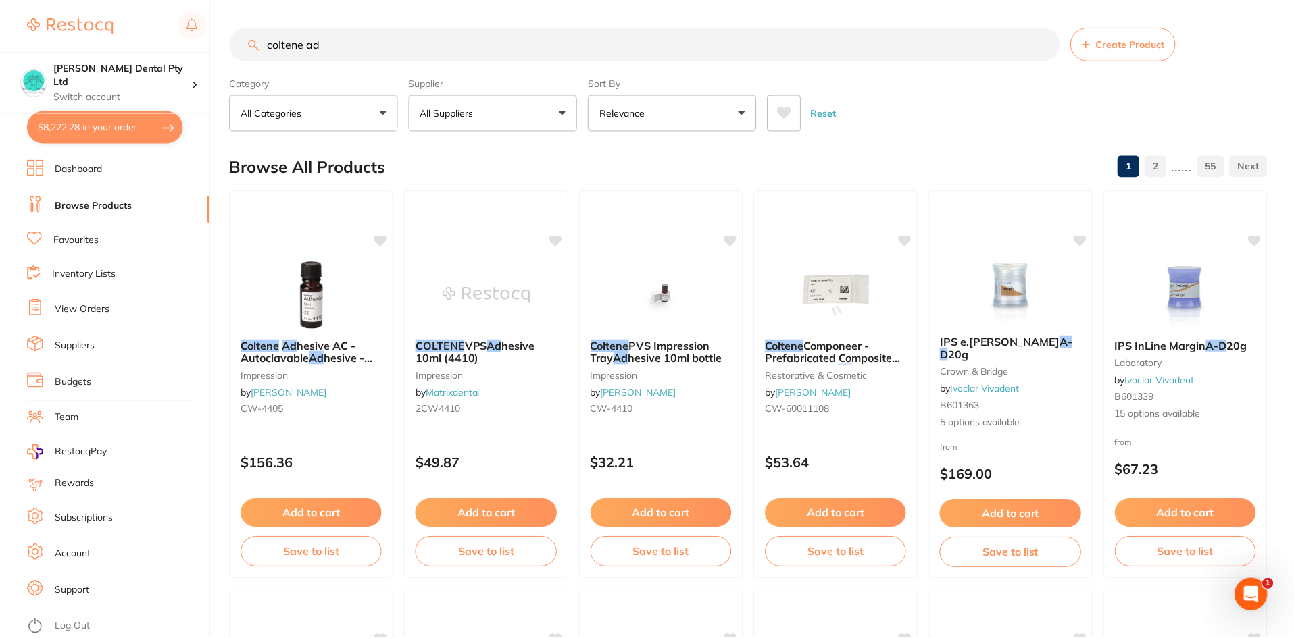
scroll to position [1, 0]
